Goal: Navigation & Orientation: Find specific page/section

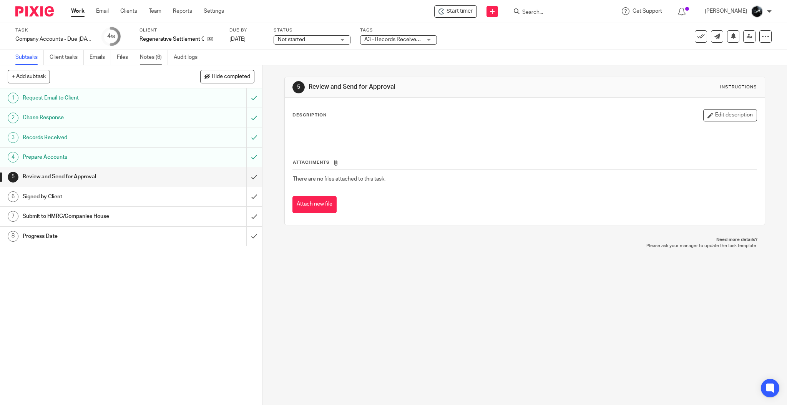
click at [146, 60] on link "Notes (6)" at bounding box center [154, 57] width 28 height 15
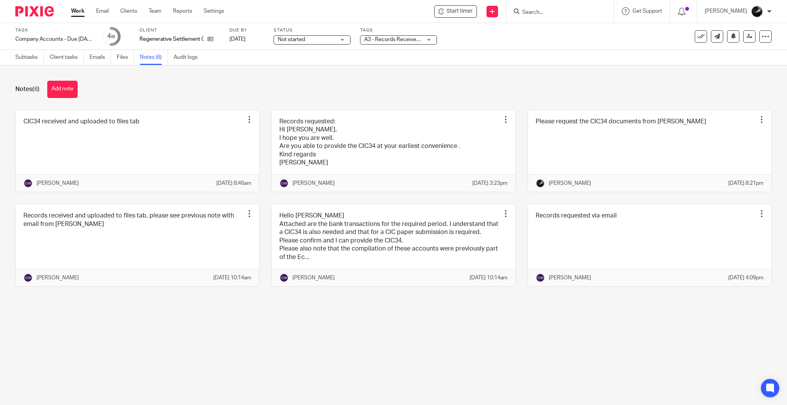
click at [29, 10] on img at bounding box center [34, 11] width 38 height 10
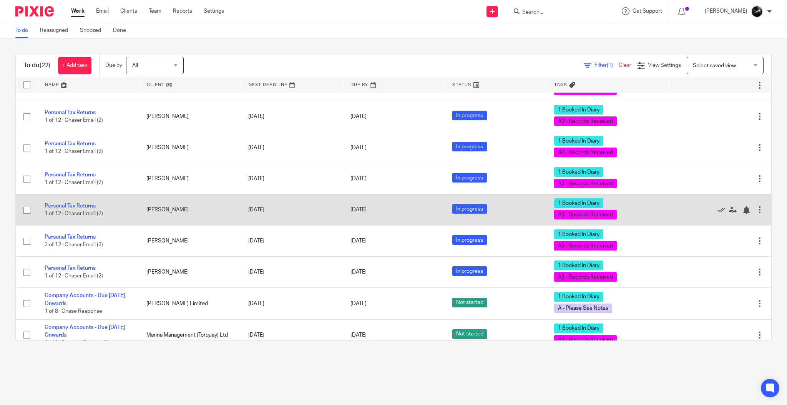
scroll to position [471, 0]
